Goal: Task Accomplishment & Management: Manage account settings

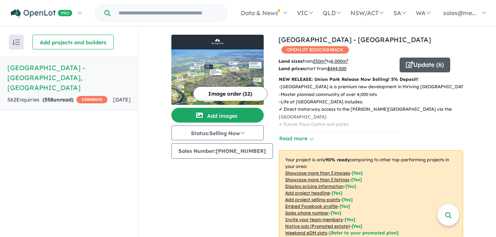
click at [406, 65] on icon "button" at bounding box center [409, 64] width 7 height 7
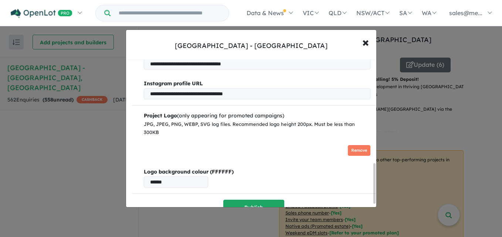
scroll to position [392, 0]
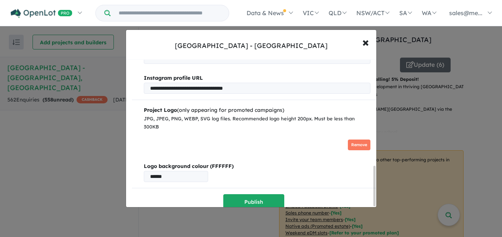
drag, startPoint x: 373, startPoint y: 71, endPoint x: 376, endPoint y: 181, distance: 110.1
click at [376, 181] on div "**********" at bounding box center [251, 133] width 250 height 147
click at [369, 43] on button "× Close" at bounding box center [365, 42] width 21 height 20
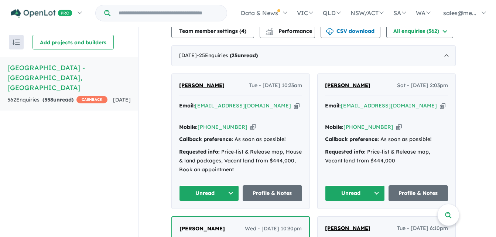
scroll to position [0, 0]
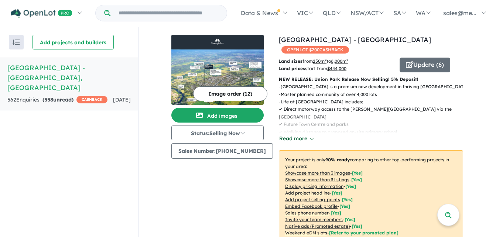
click at [302, 136] on button "Read more" at bounding box center [296, 138] width 35 height 8
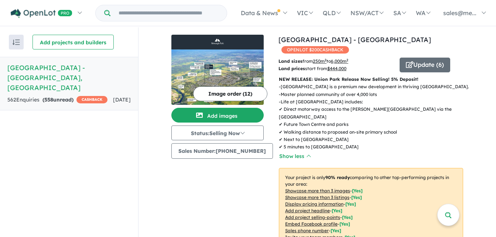
click at [69, 68] on h5 "Menangle Park Estate - Menangle Park , NSW" at bounding box center [68, 78] width 123 height 30
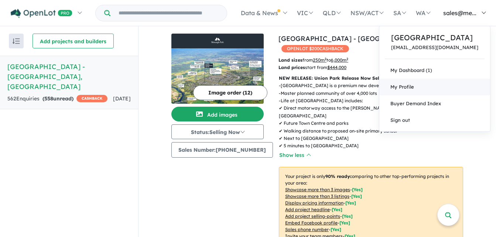
click at [412, 88] on span "My Profile" at bounding box center [402, 87] width 24 height 6
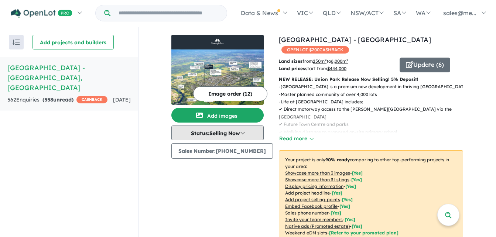
click at [252, 132] on button "Status: Selling Now" at bounding box center [217, 133] width 92 height 15
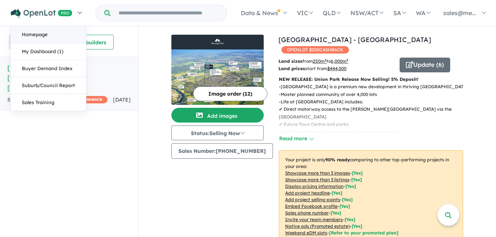
click at [48, 33] on link "Homepage" at bounding box center [48, 34] width 75 height 17
click at [38, 37] on link "Homepage" at bounding box center [48, 34] width 75 height 17
click at [30, 35] on link "Homepage" at bounding box center [48, 34] width 75 height 17
click at [34, 53] on link "My Dashboard (1)" at bounding box center [48, 51] width 75 height 17
click at [39, 39] on link "Homepage" at bounding box center [48, 34] width 75 height 17
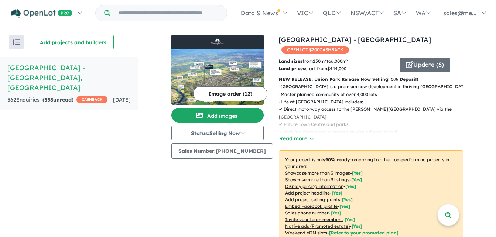
click at [17, 45] on img "button" at bounding box center [16, 43] width 7 height 6
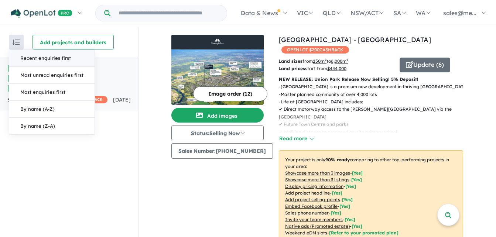
click at [17, 41] on img "button" at bounding box center [16, 43] width 7 height 6
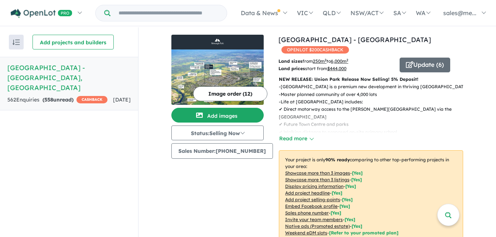
click at [246, 68] on img at bounding box center [217, 77] width 92 height 55
click at [291, 135] on button "Read more" at bounding box center [296, 138] width 35 height 8
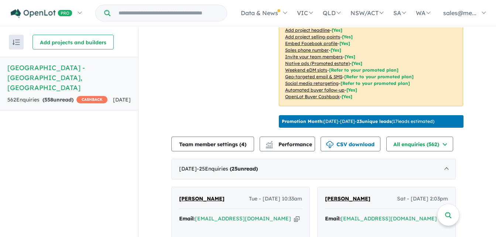
scroll to position [200, 0]
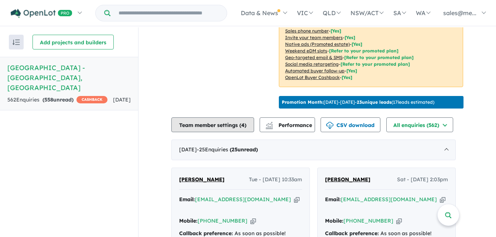
click at [202, 120] on button "Team member settings ( 4 )" at bounding box center [212, 124] width 83 height 15
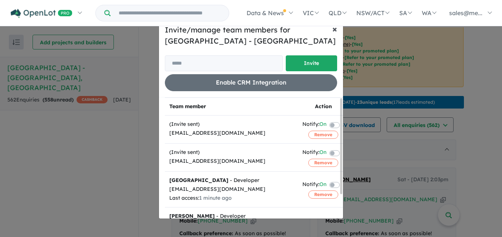
click at [334, 30] on span "×" at bounding box center [334, 28] width 5 height 11
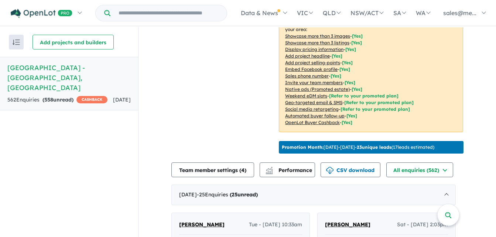
scroll to position [0, 0]
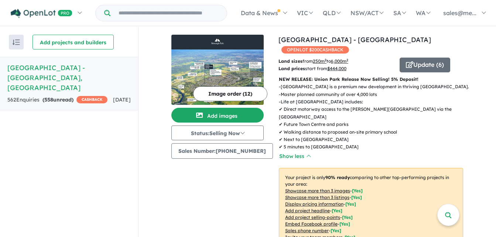
click at [186, 208] on div "Image order ( 12 ) Add images Status: Selling Now In Planning Coming Soon Selli…" at bounding box center [224, 173] width 107 height 277
